Goal: Task Accomplishment & Management: Use online tool/utility

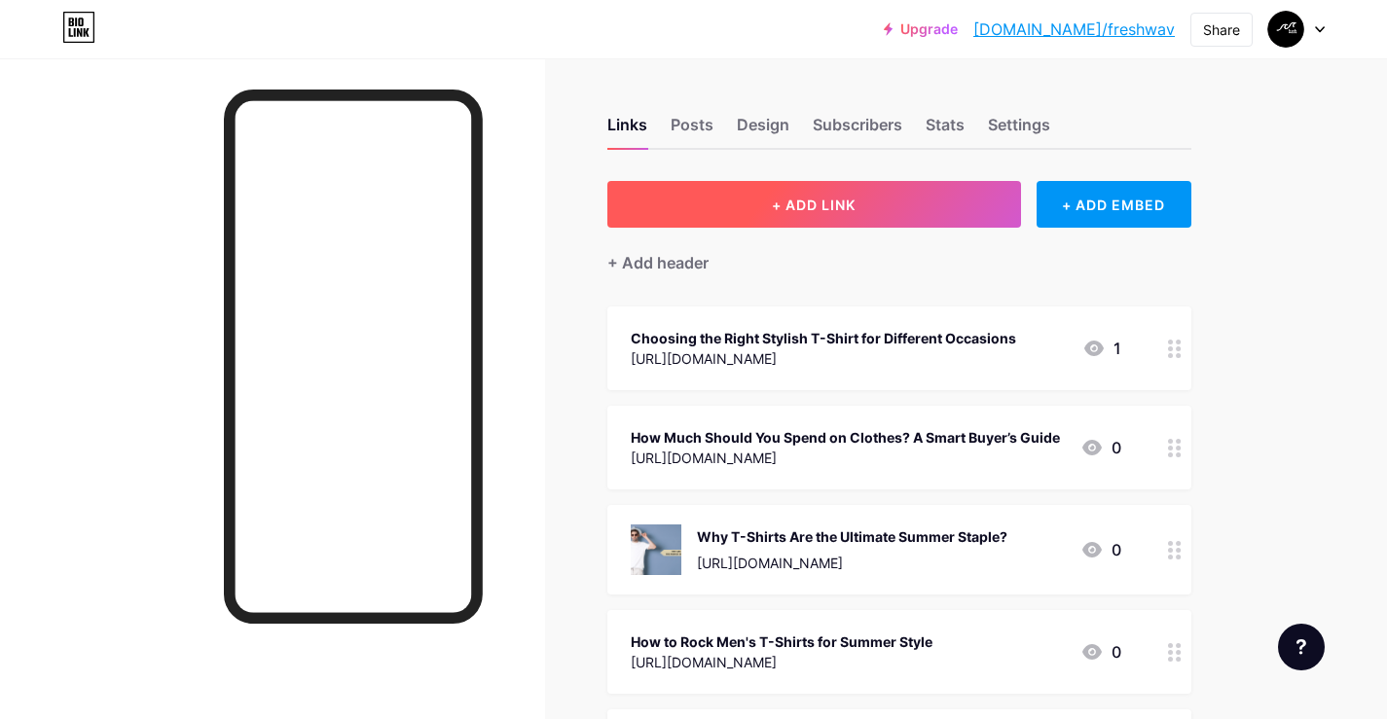
click at [892, 212] on button "+ ADD LINK" at bounding box center [814, 204] width 414 height 47
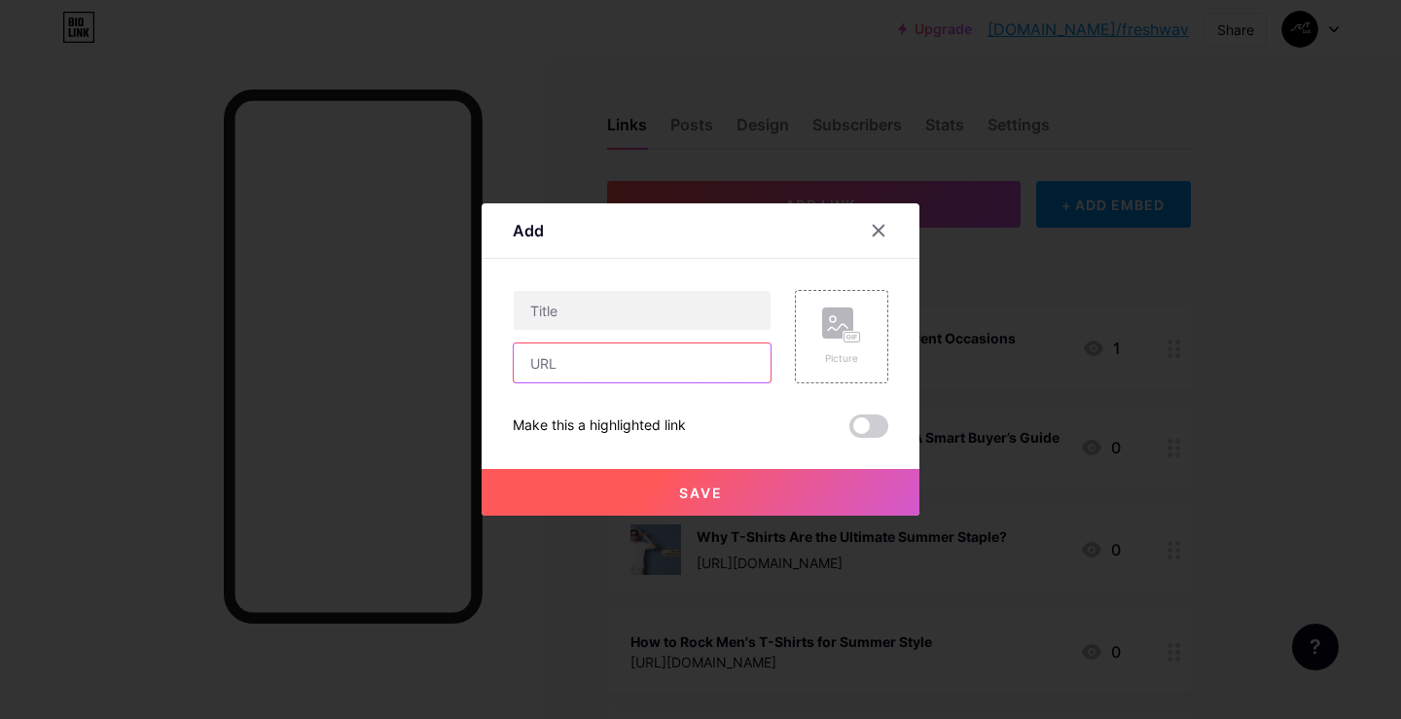
click at [606, 359] on input "text" at bounding box center [642, 363] width 257 height 39
paste input "[URL][DOMAIN_NAME]"
type input "[URL][DOMAIN_NAME]"
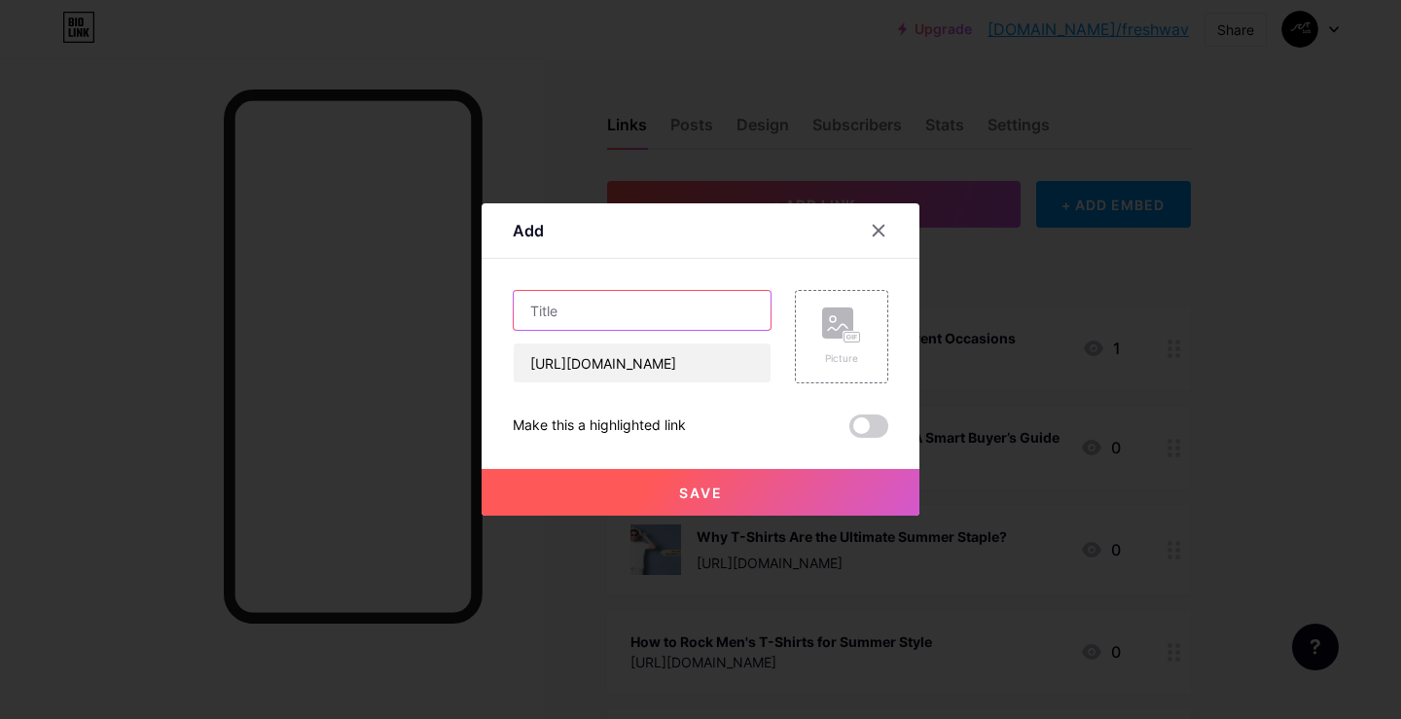
scroll to position [0, 0]
click at [623, 326] on input "text" at bounding box center [642, 310] width 257 height 39
click at [658, 308] on input "text" at bounding box center [642, 310] width 257 height 39
paste input "Gen Z fashion trends you should know about"
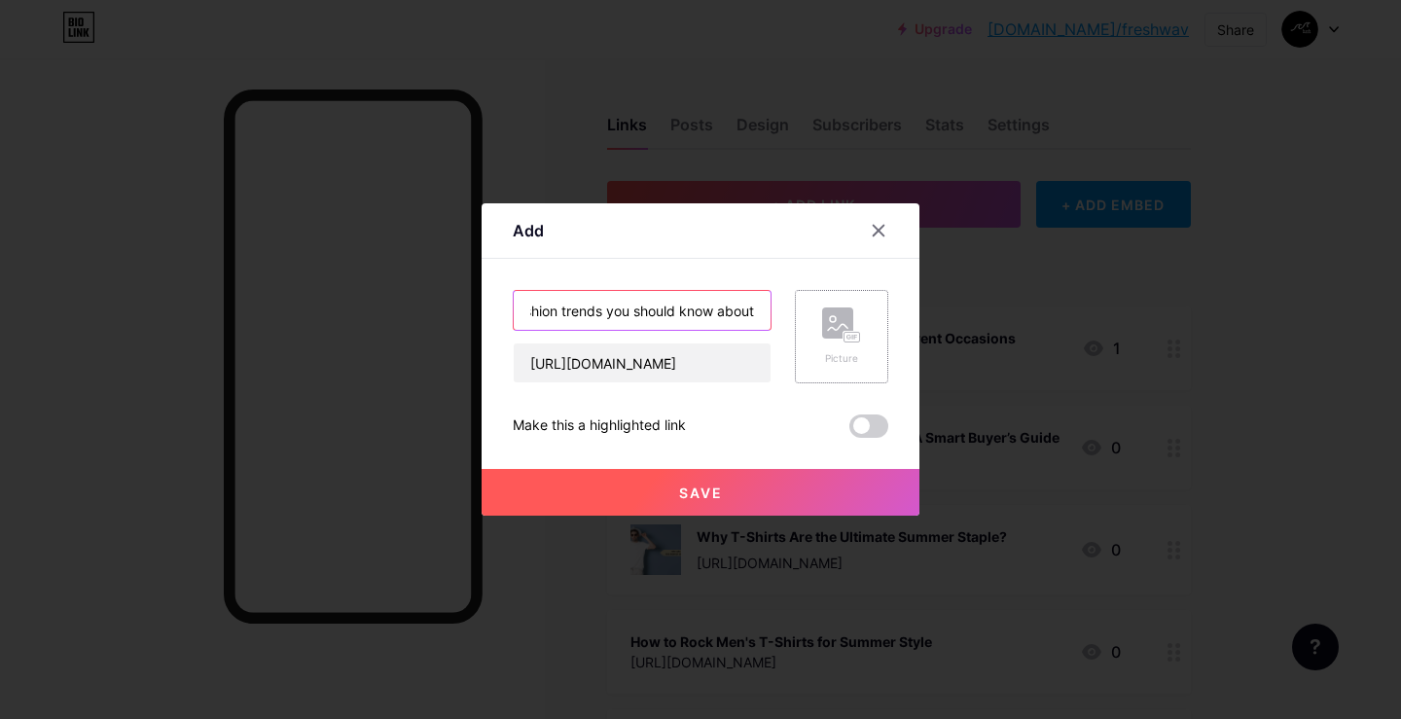
type input "Gen Z fashion trends you should know about"
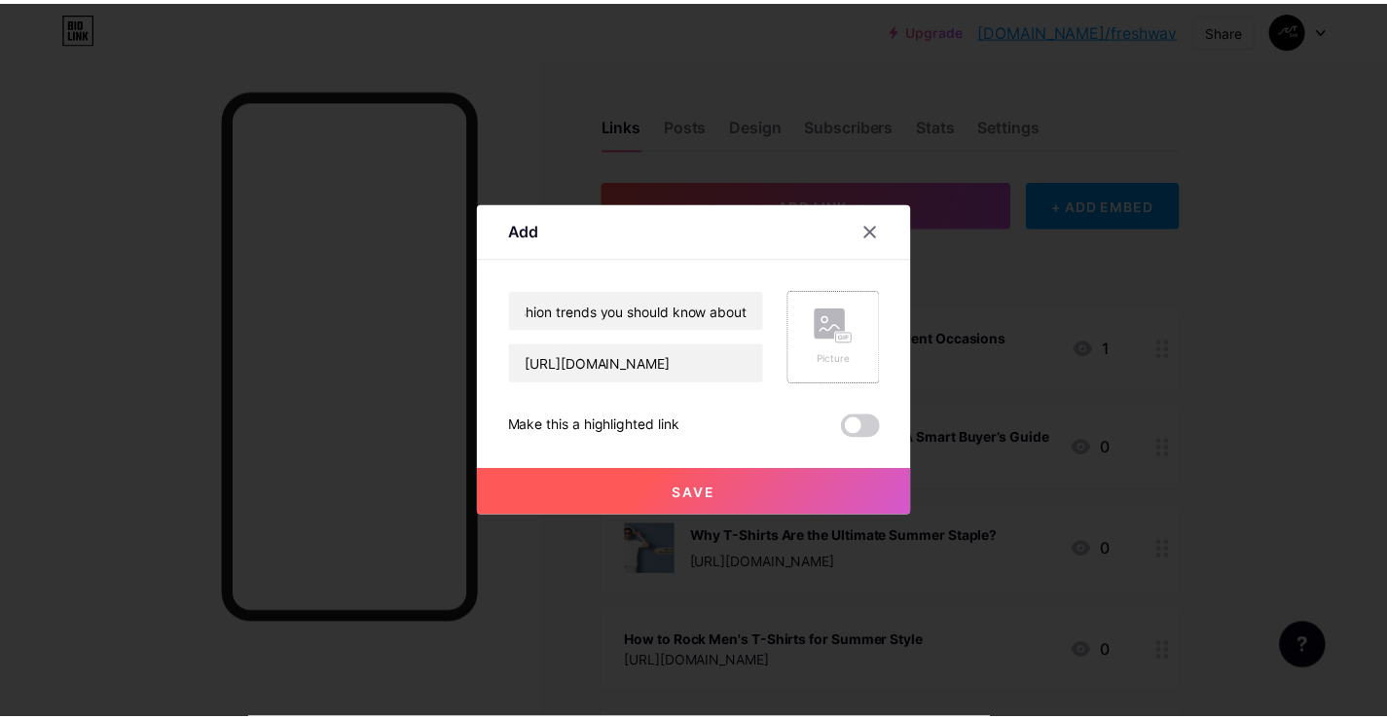
scroll to position [0, 0]
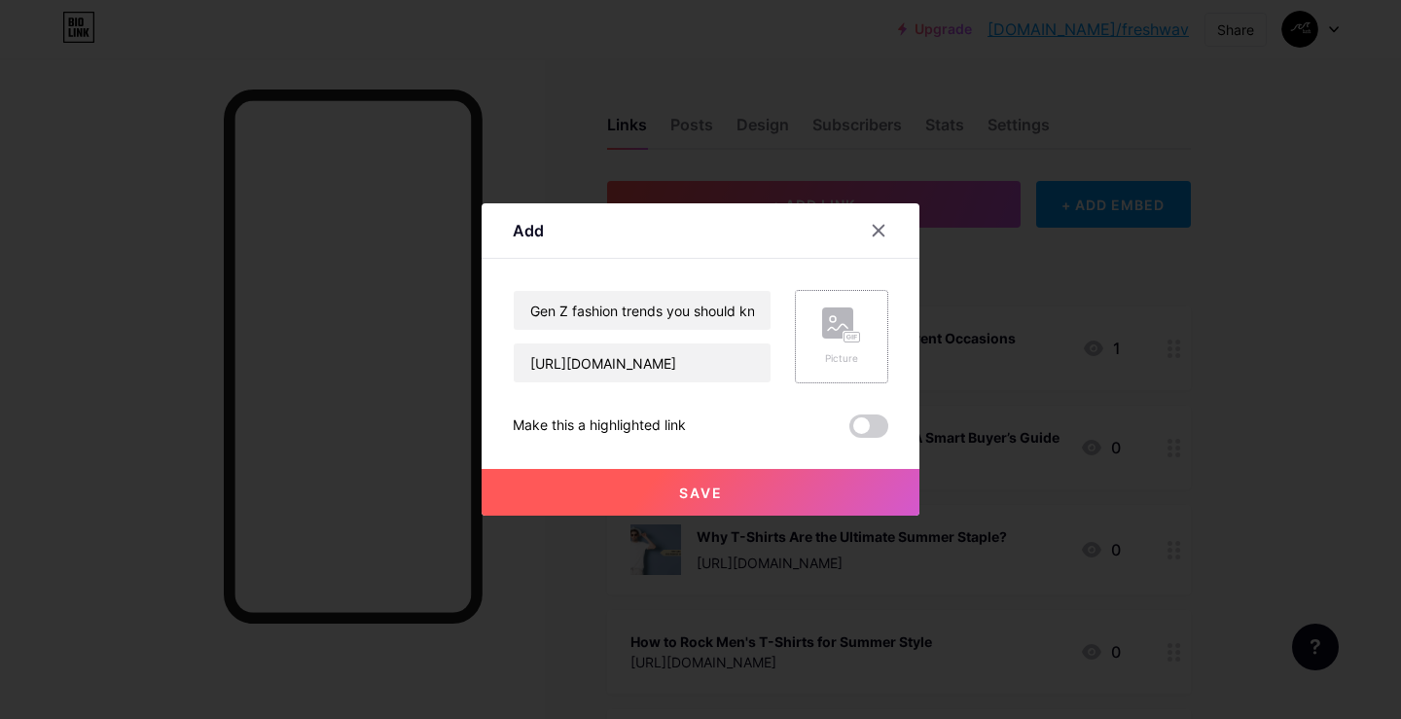
click at [839, 337] on rect at bounding box center [837, 323] width 31 height 31
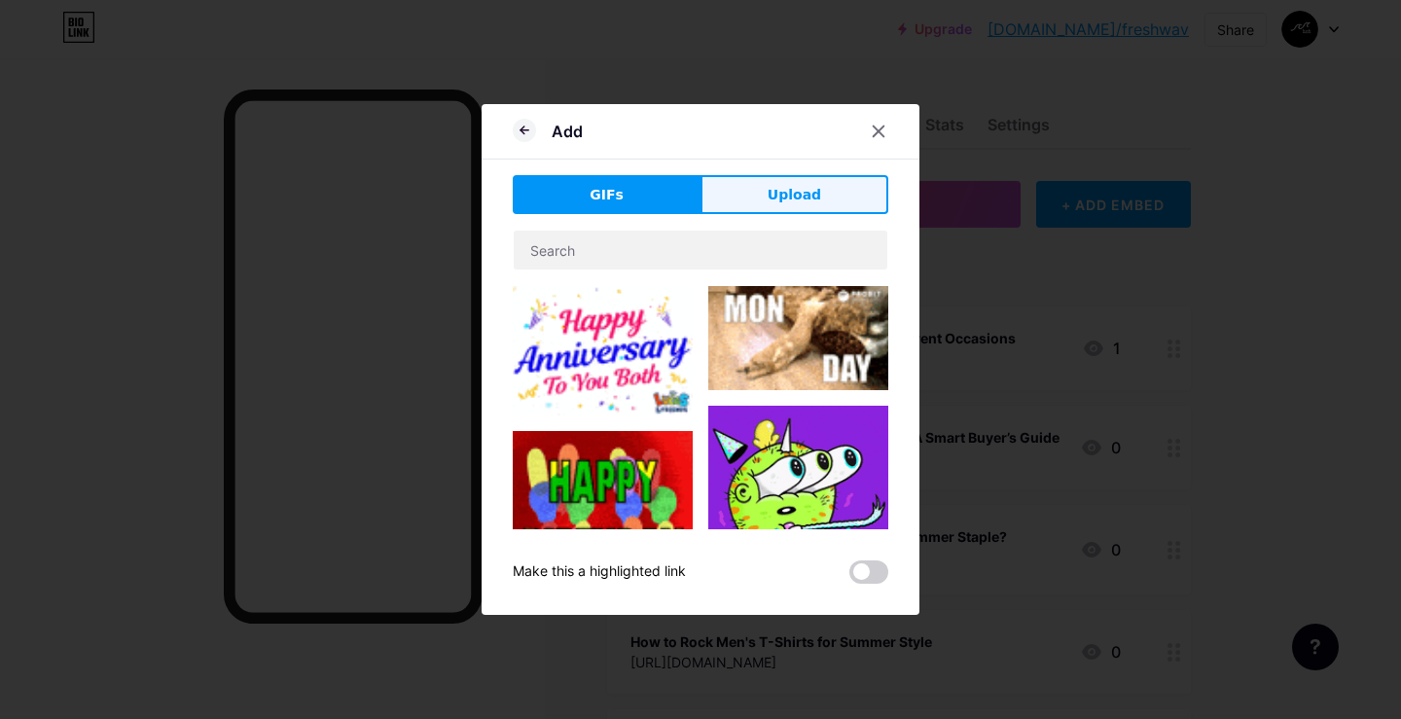
click at [804, 189] on span "Upload" at bounding box center [795, 195] width 54 height 20
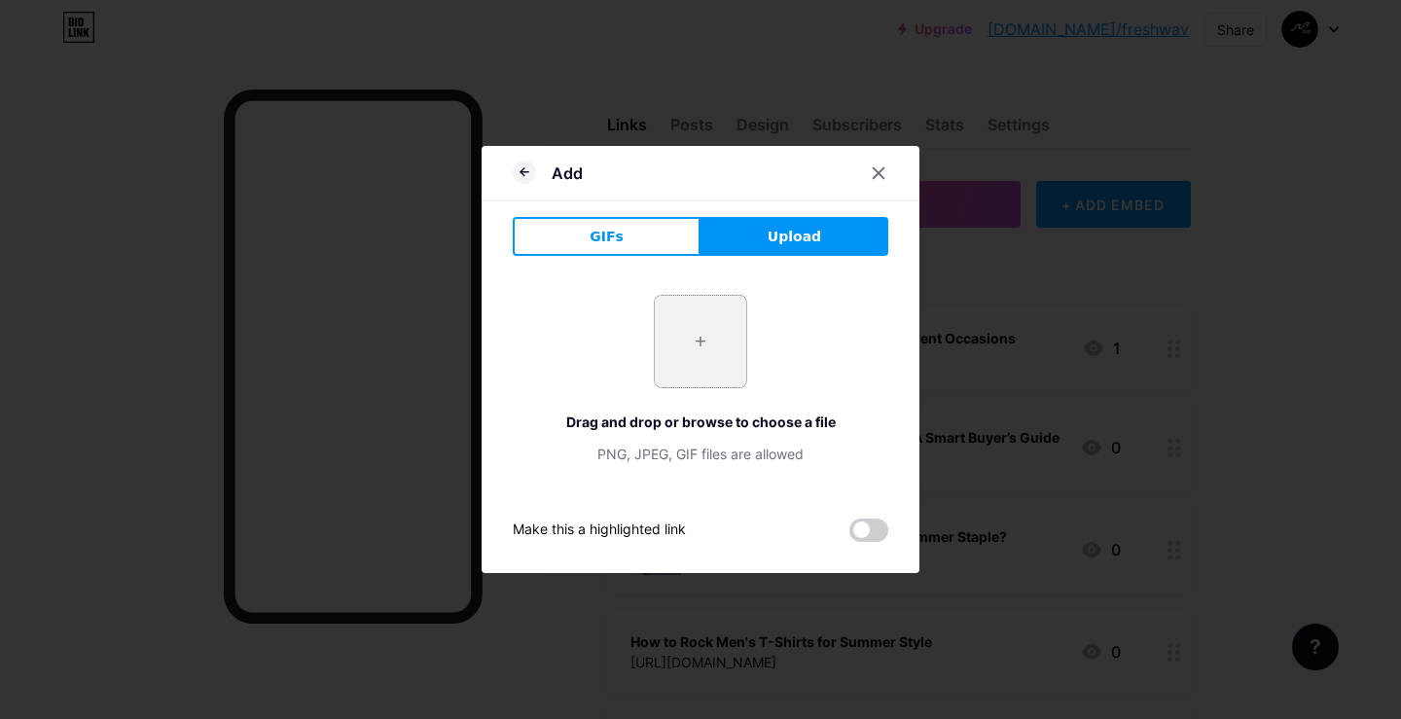
click at [700, 350] on input "file" at bounding box center [700, 341] width 91 height 91
click at [700, 341] on input "file" at bounding box center [700, 341] width 91 height 91
type input "C:\fakepath\[DATE].png"
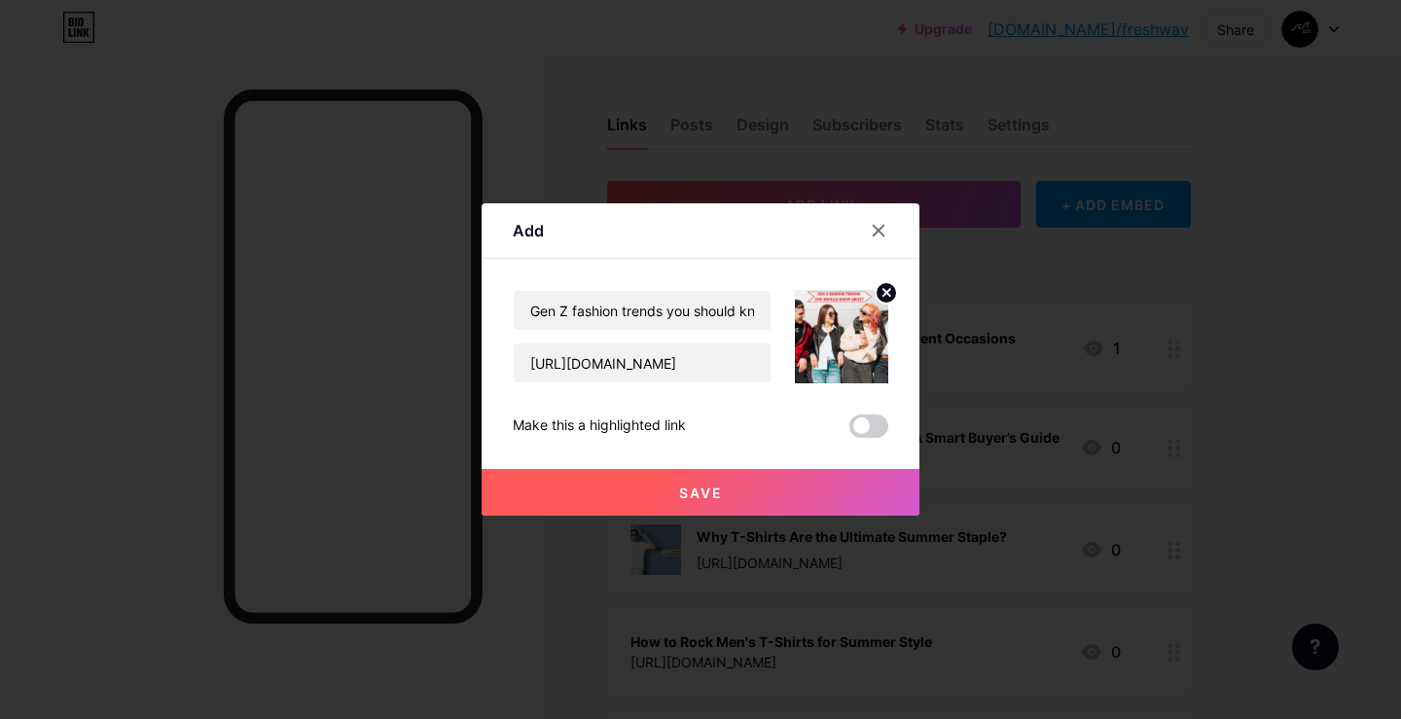
click at [721, 489] on span "Save" at bounding box center [701, 493] width 44 height 17
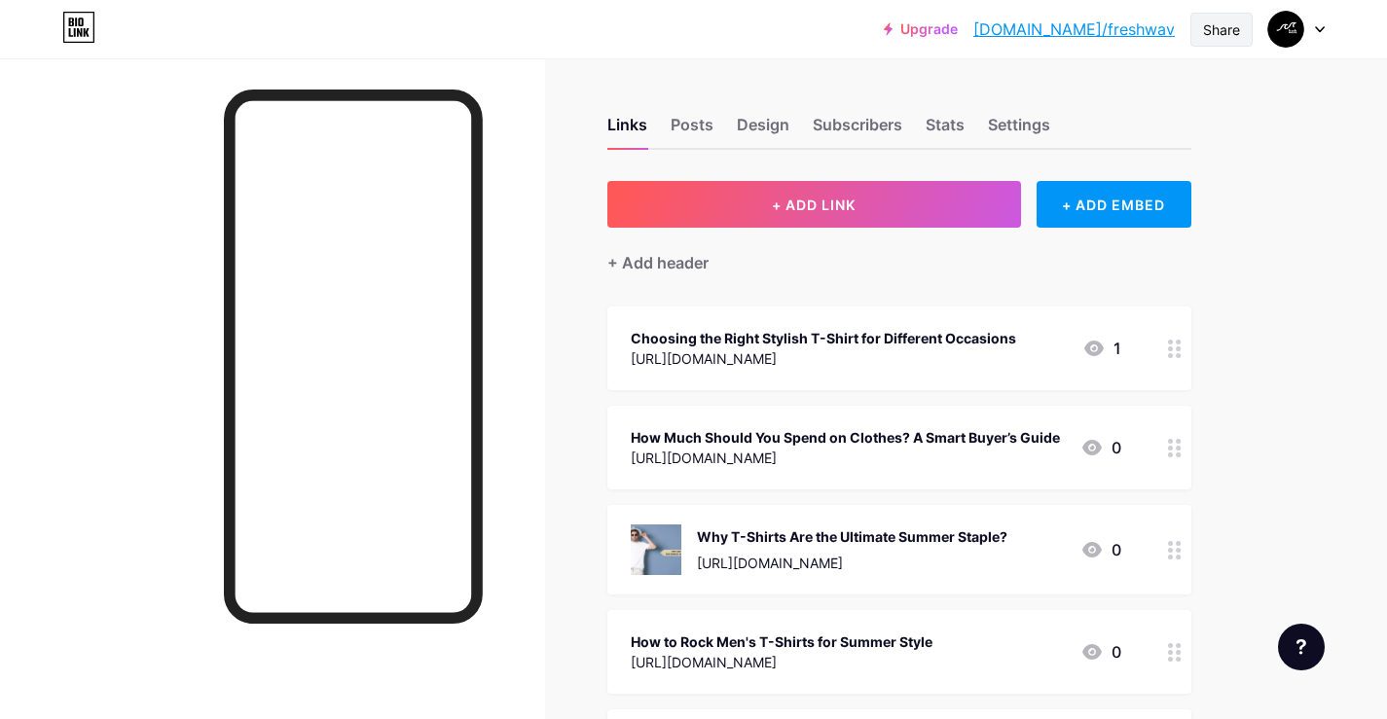
click at [1237, 29] on div "Share" at bounding box center [1221, 29] width 37 height 20
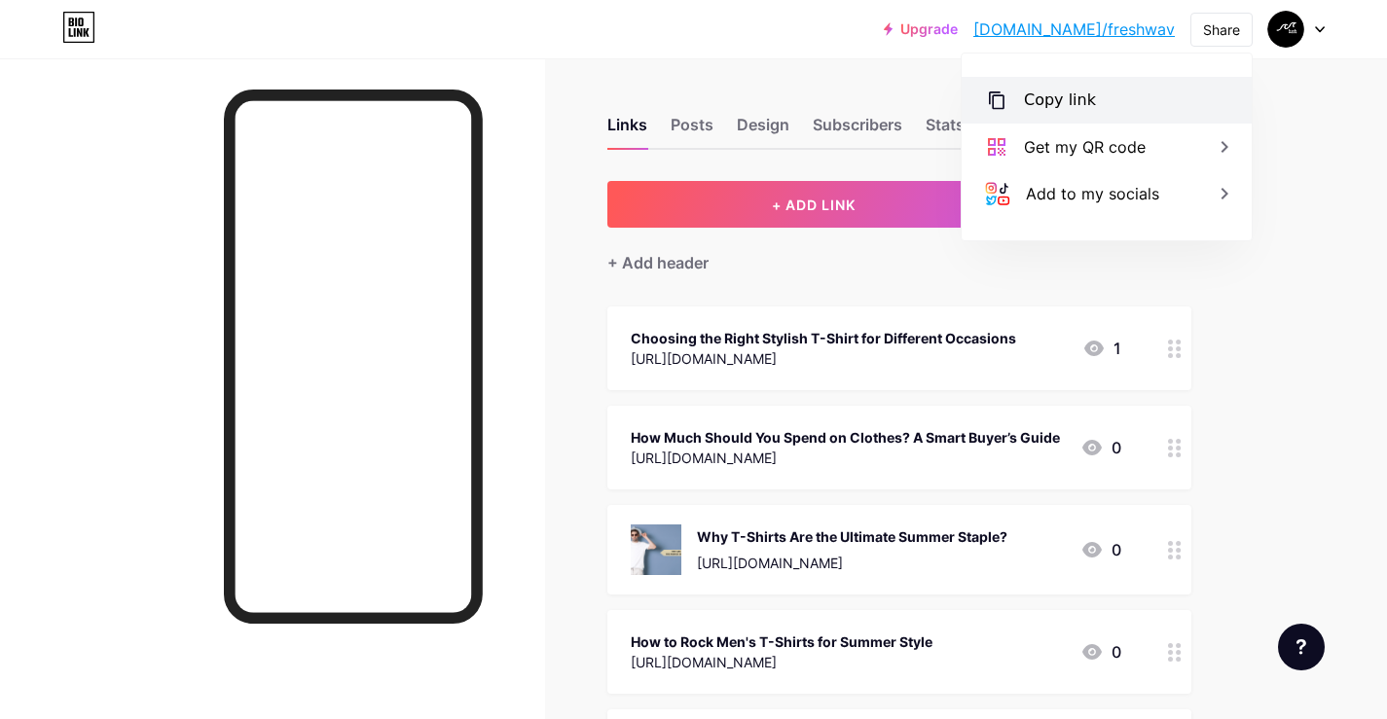
click at [1060, 96] on div "Copy link" at bounding box center [1060, 100] width 72 height 23
